Goal: Find specific page/section: Find specific page/section

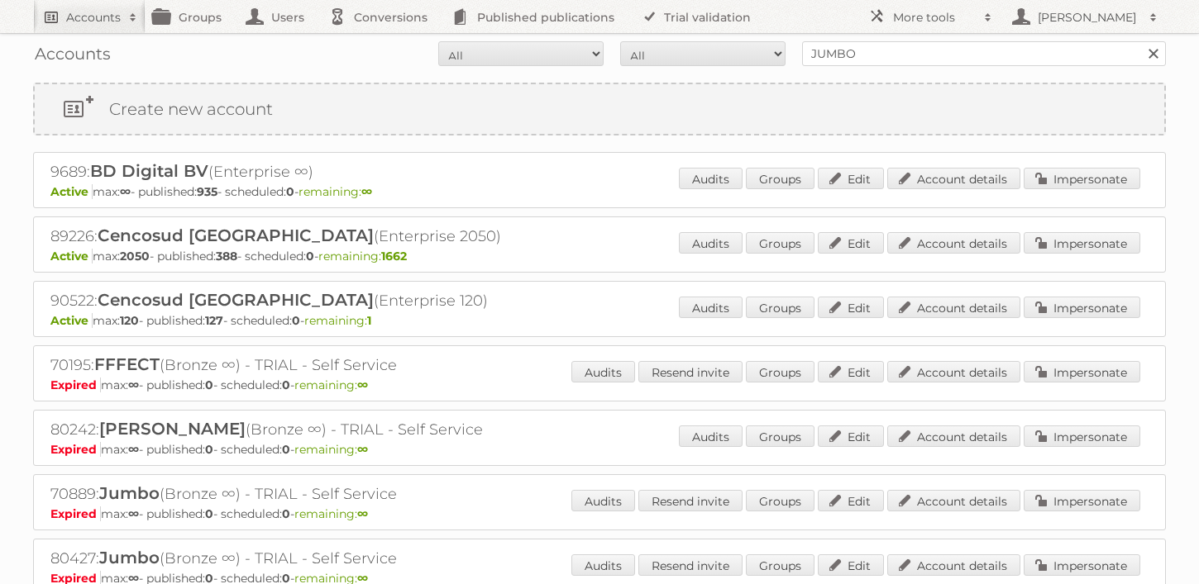
click at [101, 19] on h2 "Accounts" at bounding box center [93, 17] width 55 height 17
type input"] "Brico"
click at [381, 42] on input "Search" at bounding box center [393, 54] width 25 height 25
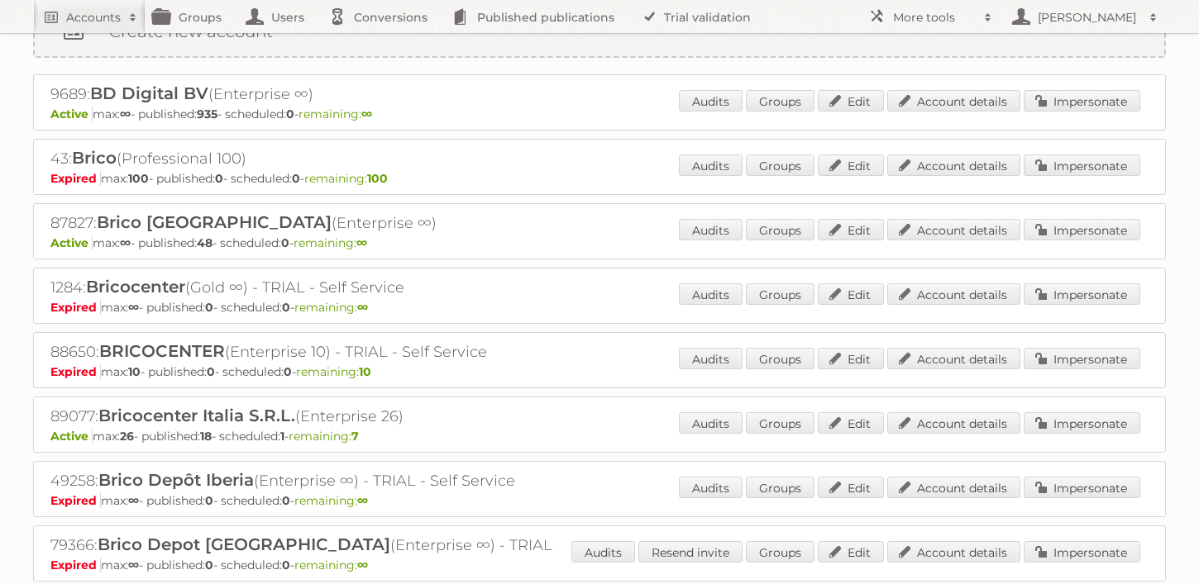
scroll to position [80, 0]
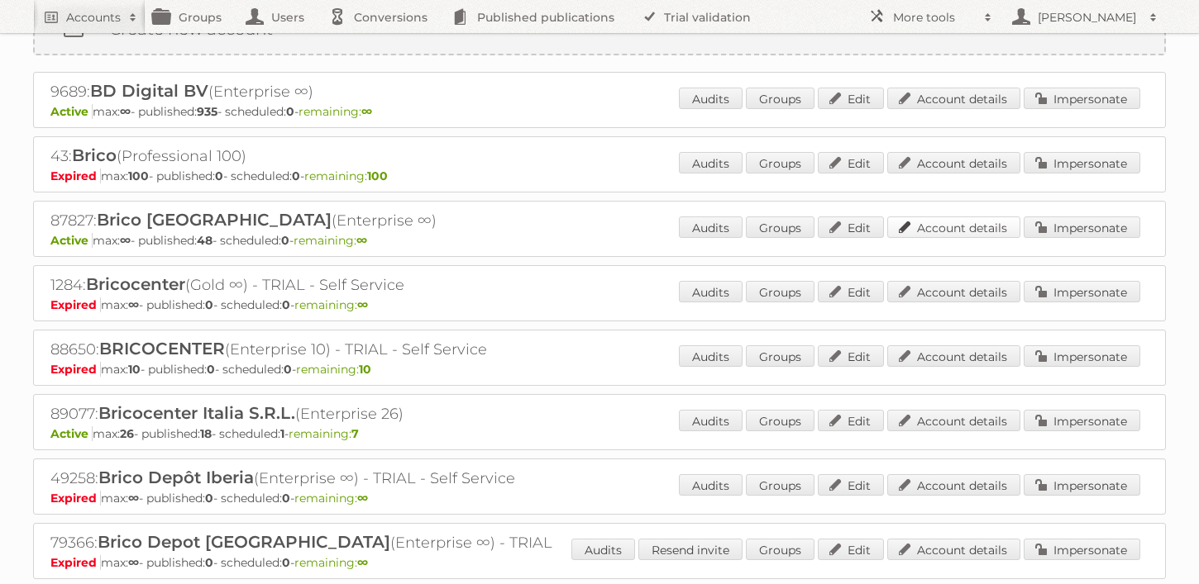
click at [926, 229] on link "Account details" at bounding box center [953, 227] width 133 height 21
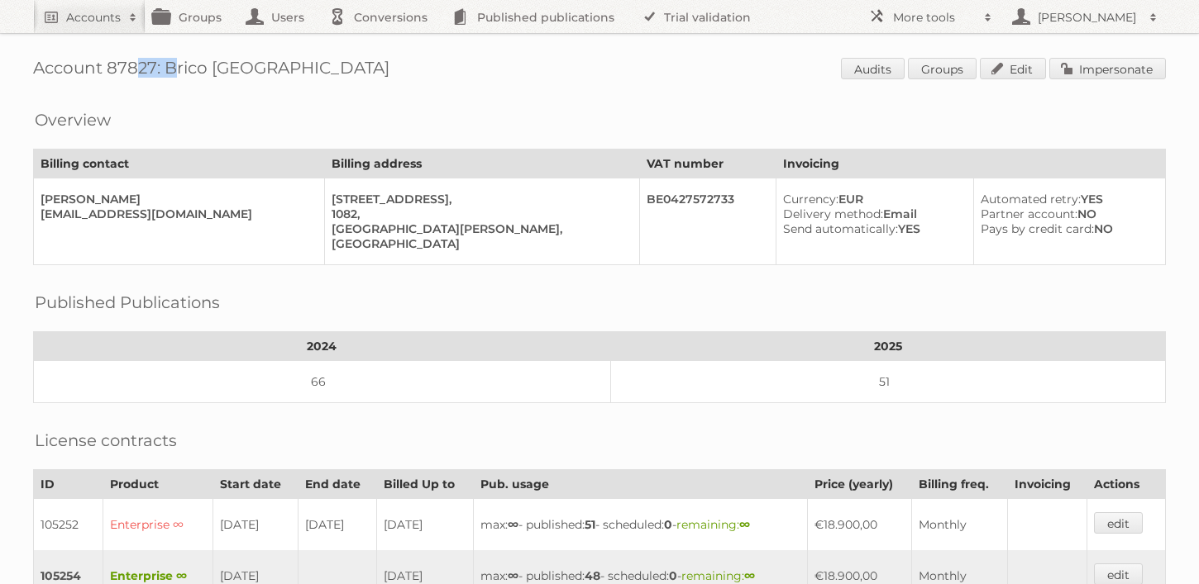
drag, startPoint x: 154, startPoint y: 70, endPoint x: 112, endPoint y: 68, distance: 42.2
click at [112, 68] on h1 "Account 87827: Brico België Audits Groups Edit Impersonate" at bounding box center [599, 70] width 1132 height 25
copy h1 "87827"
